Goal: Information Seeking & Learning: Check status

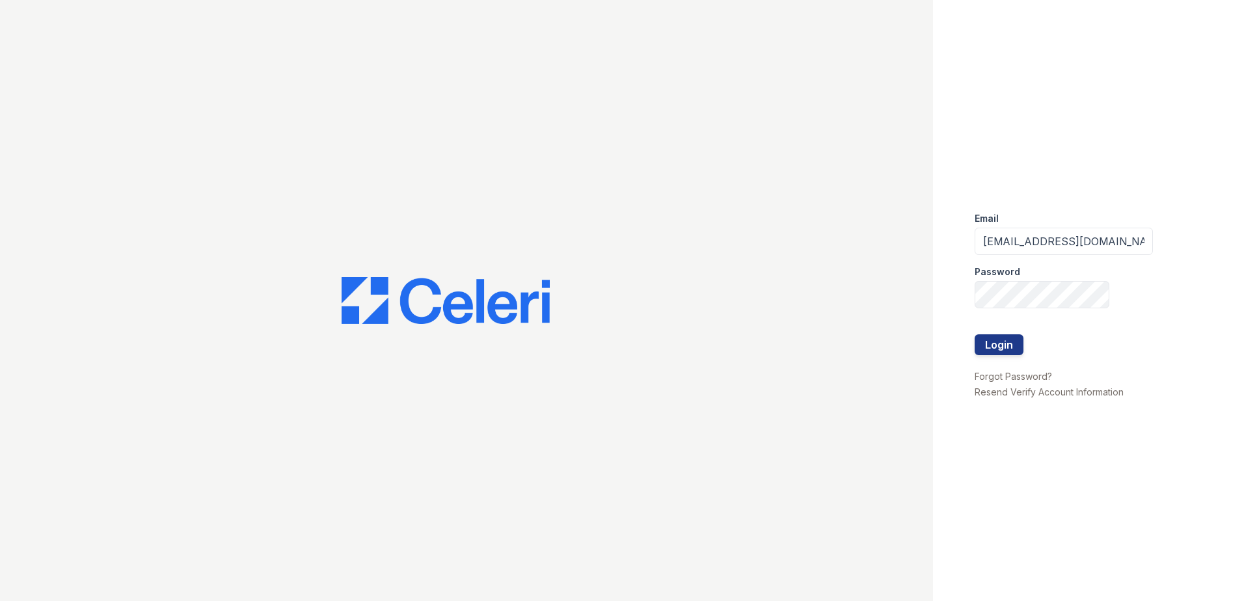
click at [999, 250] on input "[EMAIL_ADDRESS][DOMAIN_NAME]" at bounding box center [1064, 241] width 178 height 27
click at [990, 336] on button "Login" at bounding box center [999, 344] width 49 height 21
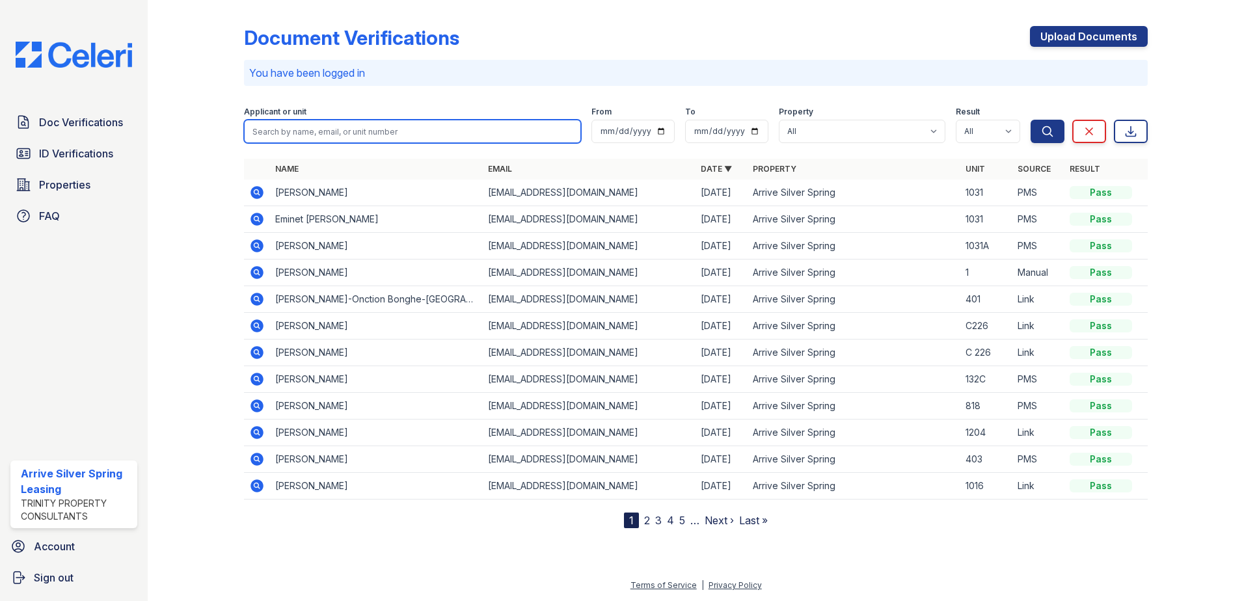
drag, startPoint x: 438, startPoint y: 137, endPoint x: 334, endPoint y: 55, distance: 132.1
click at [438, 137] on input "search" at bounding box center [412, 131] width 337 height 23
type input "e"
type input "reina"
click at [1031, 120] on button "Search" at bounding box center [1048, 131] width 34 height 23
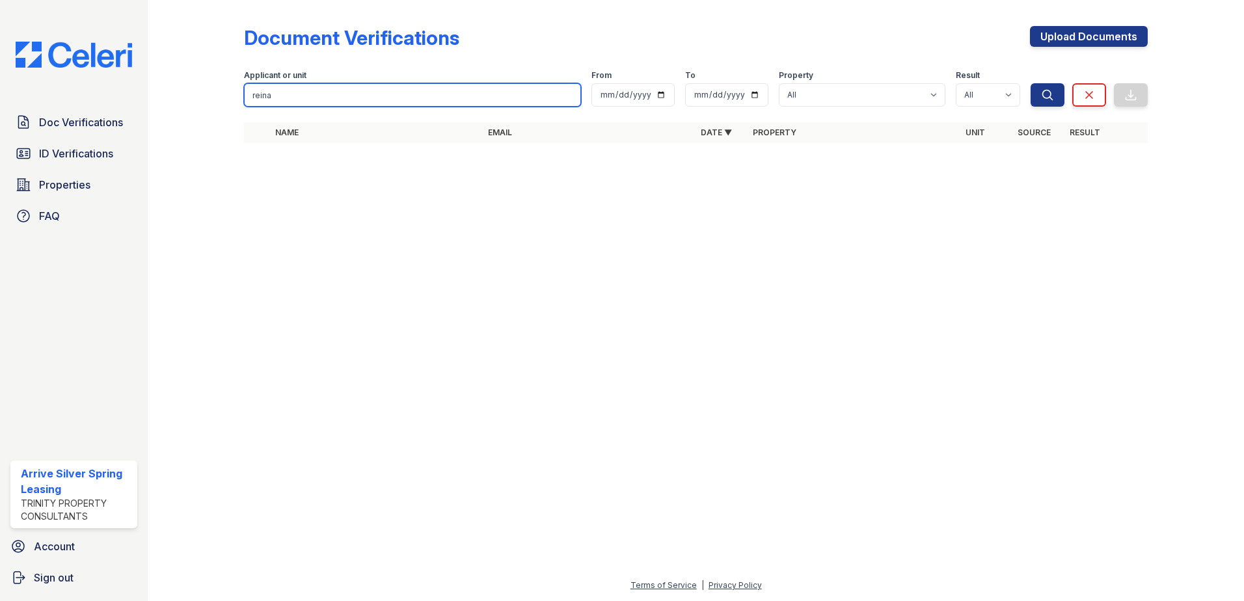
drag, startPoint x: 324, startPoint y: 98, endPoint x: 213, endPoint y: 90, distance: 111.5
click at [224, 93] on div "Document Verifications Upload Documents Filter Applicant or unit reina From To …" at bounding box center [696, 88] width 1055 height 177
type input "ritu"
click at [1031, 83] on button "Search" at bounding box center [1048, 94] width 34 height 23
click at [450, 92] on input "ritu" at bounding box center [412, 94] width 337 height 23
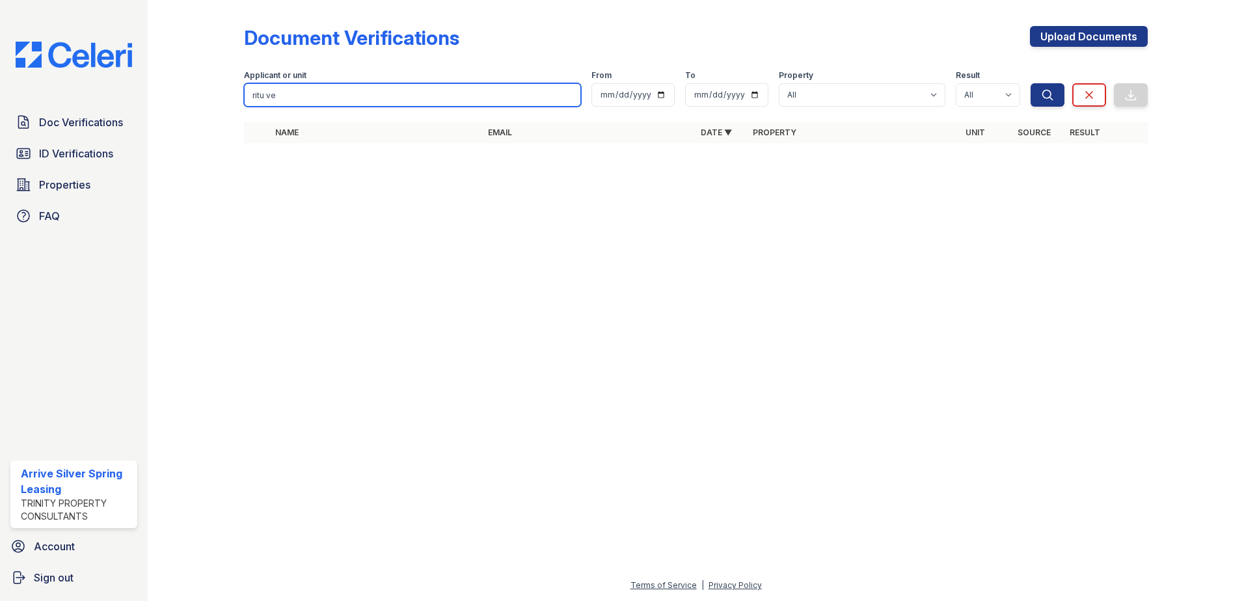
type input "ritu ver"
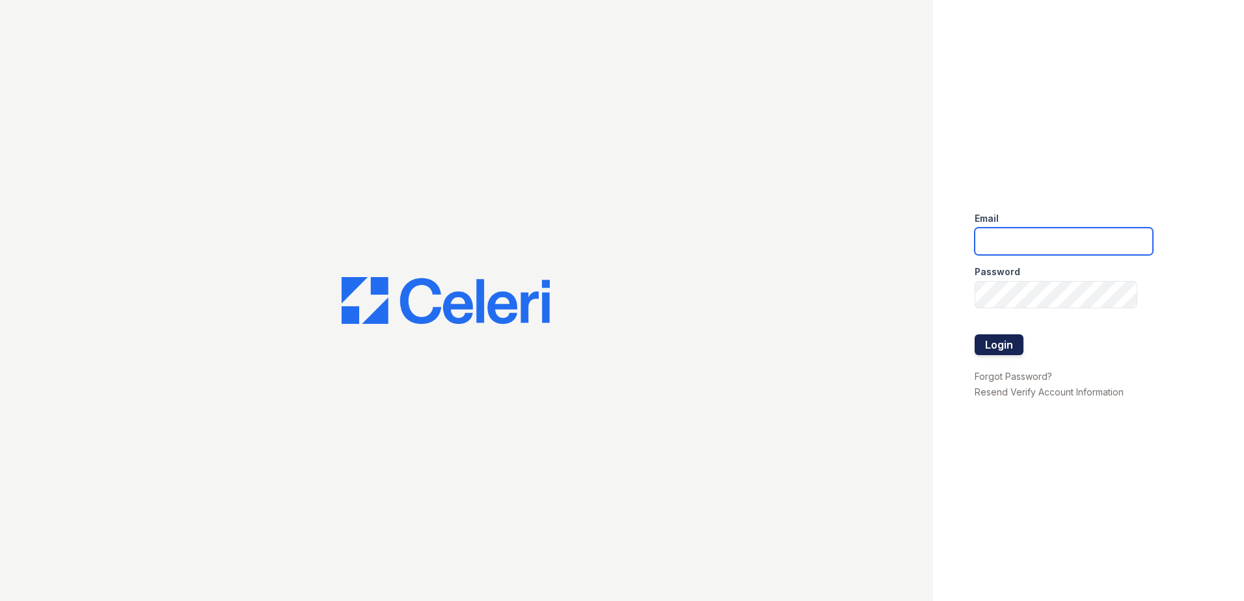
type input "[EMAIL_ADDRESS][DOMAIN_NAME]"
click at [999, 339] on button "Login" at bounding box center [999, 344] width 49 height 21
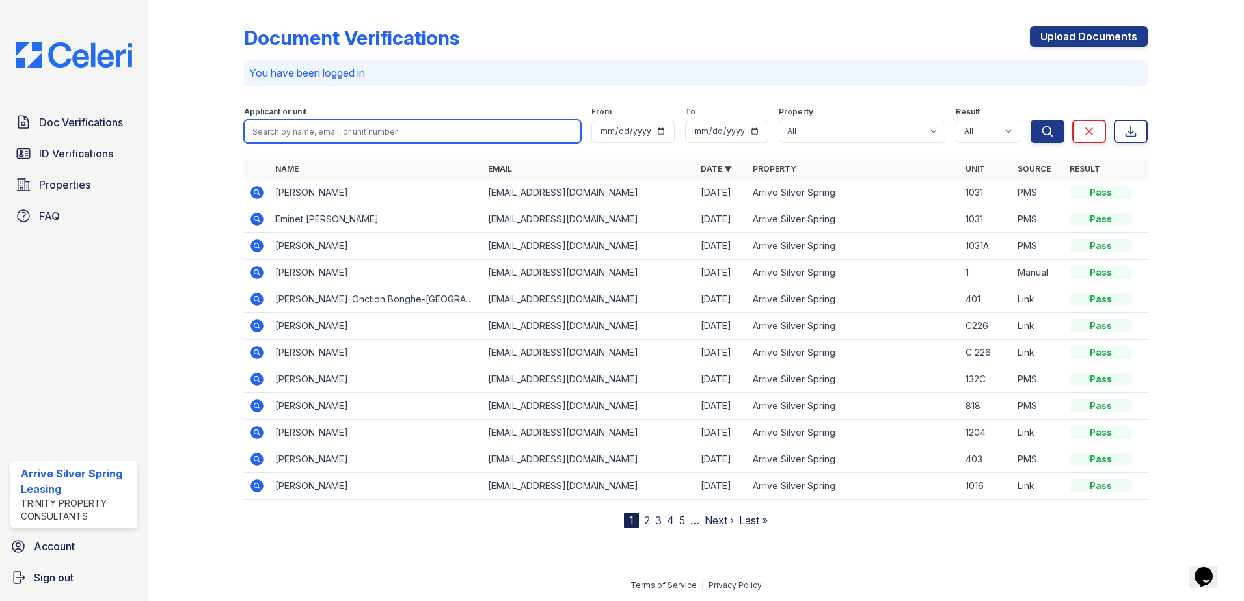
click at [395, 131] on input "search" at bounding box center [412, 131] width 337 height 23
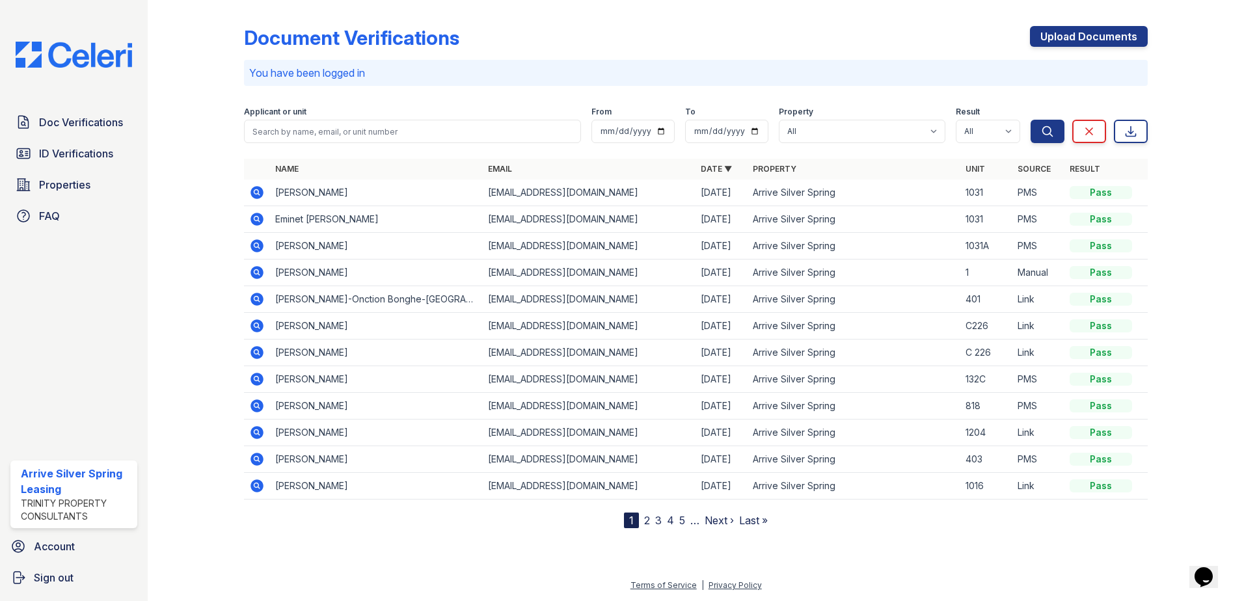
click at [579, 52] on div "Document Verifications Upload Documents" at bounding box center [696, 43] width 904 height 34
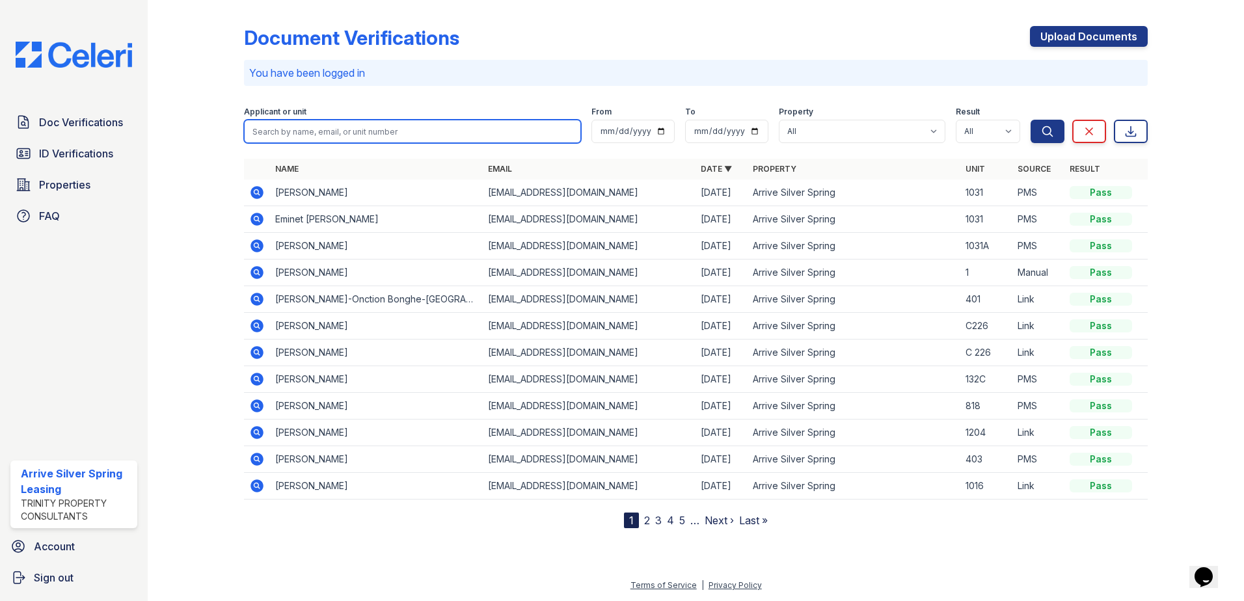
click at [321, 125] on input "search" at bounding box center [412, 131] width 337 height 23
type input "[PERSON_NAME]"
click at [1031, 120] on button "Search" at bounding box center [1048, 131] width 34 height 23
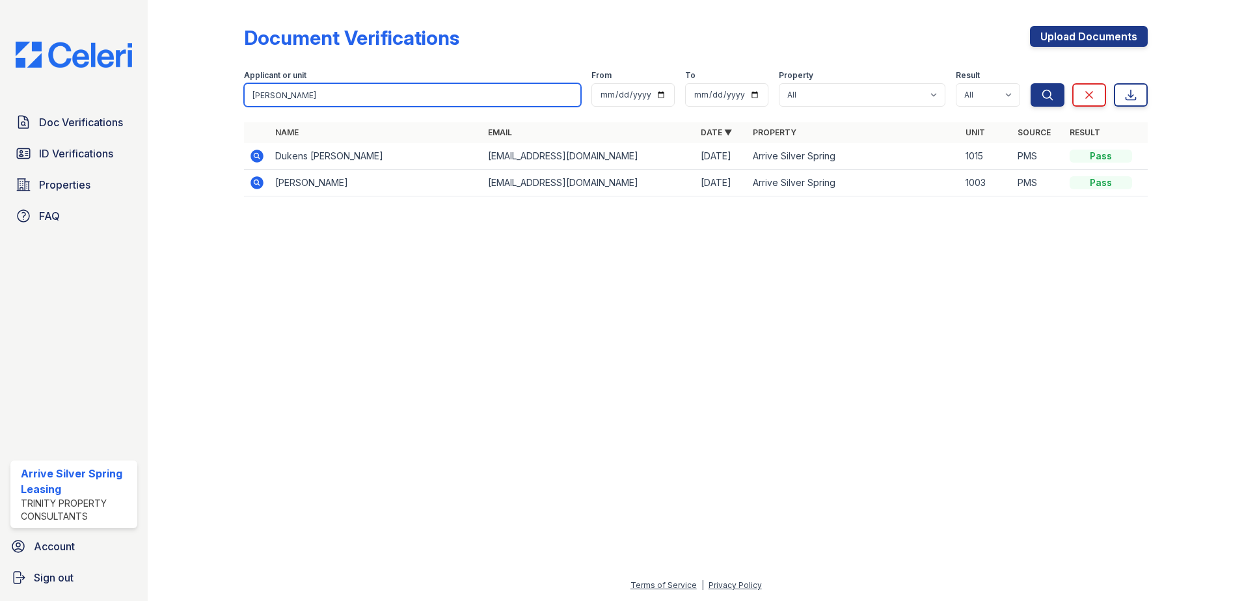
drag, startPoint x: 276, startPoint y: 90, endPoint x: 224, endPoint y: 95, distance: 51.6
click at [224, 95] on div "Document Verifications Upload Documents Filter Applicant or unit [PERSON_NAME] …" at bounding box center [696, 115] width 1055 height 230
type input "e"
type input "[PERSON_NAME]"
click at [1031, 83] on button "Search" at bounding box center [1048, 94] width 34 height 23
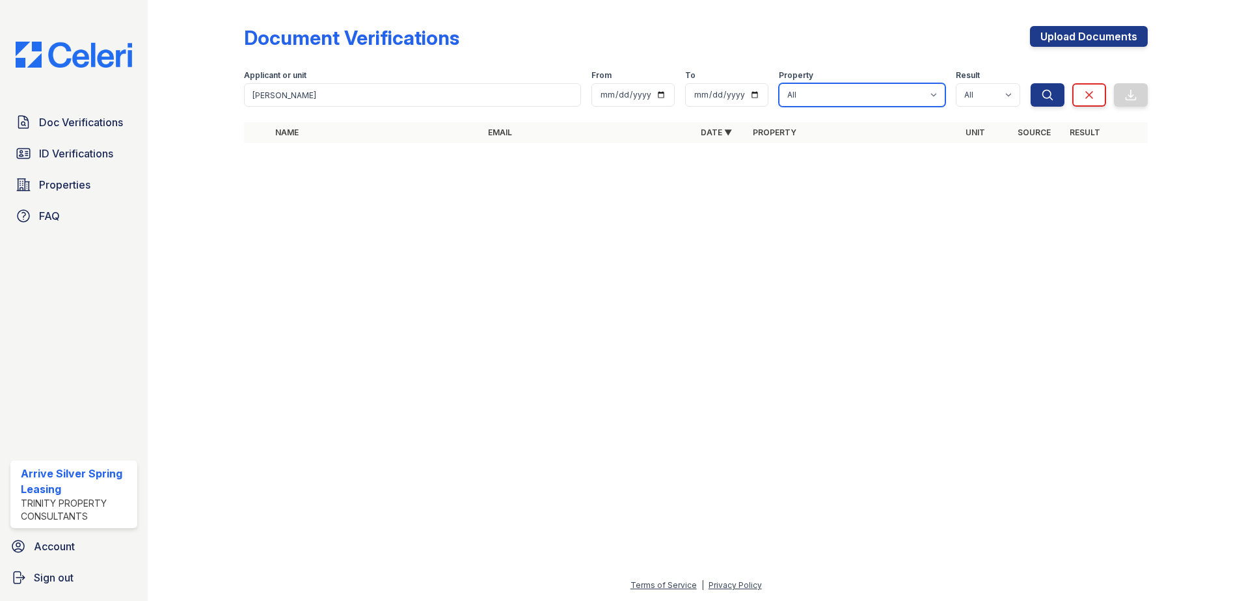
click at [824, 85] on select "All Arrive Silver Spring" at bounding box center [862, 94] width 167 height 23
select select "1784"
click at [780, 83] on select "All Arrive Silver Spring" at bounding box center [862, 94] width 167 height 23
click at [1058, 94] on button "Search" at bounding box center [1048, 94] width 34 height 23
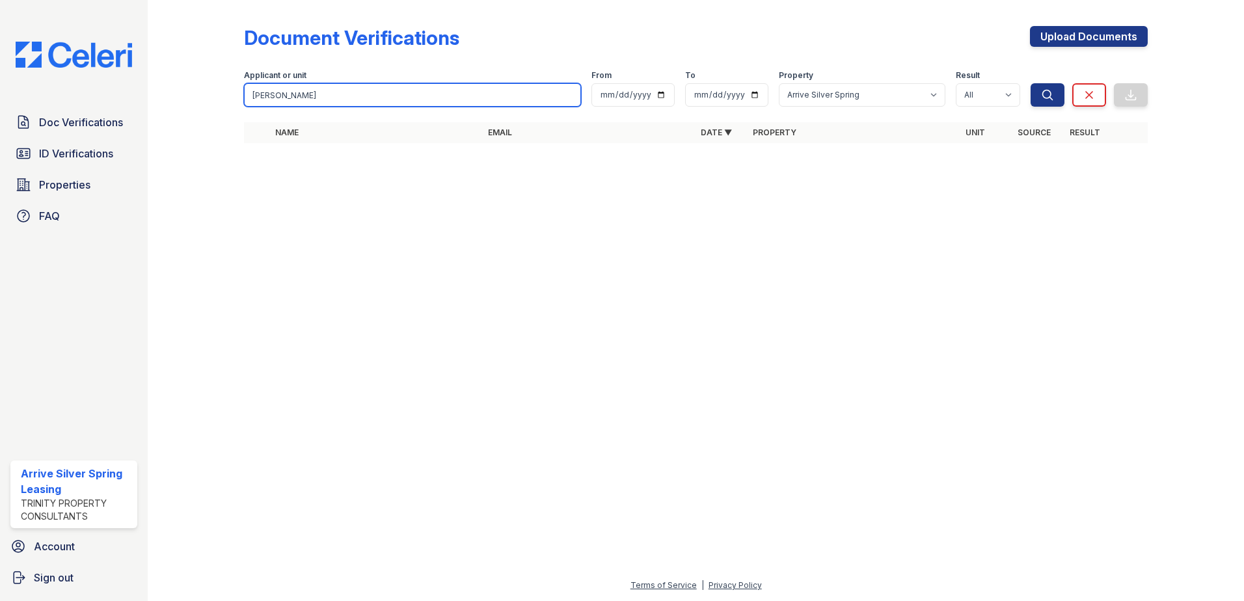
click at [425, 97] on input "[PERSON_NAME]" at bounding box center [412, 94] width 337 height 23
